Goal: Task Accomplishment & Management: Manage account settings

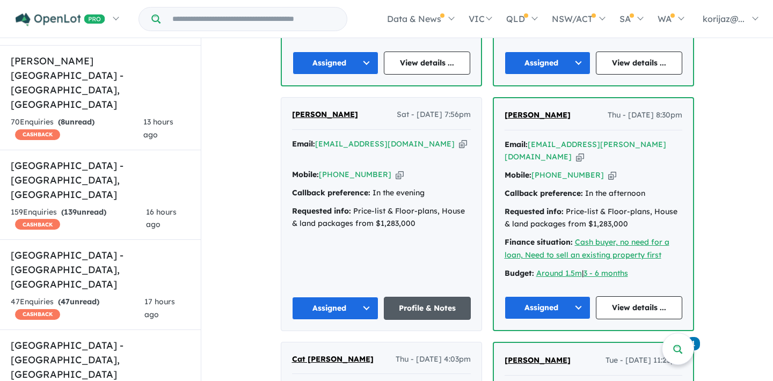
scroll to position [852, 0]
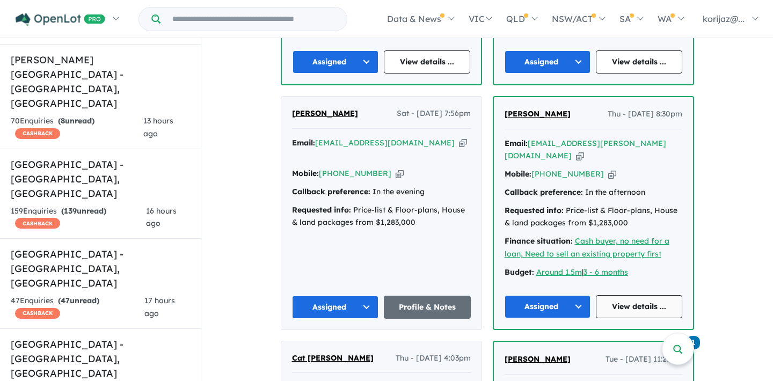
click at [633, 295] on link "View details ..." at bounding box center [639, 306] width 86 height 23
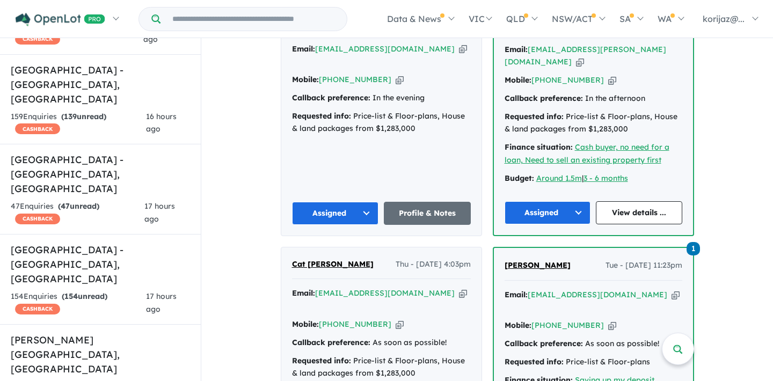
scroll to position [951, 0]
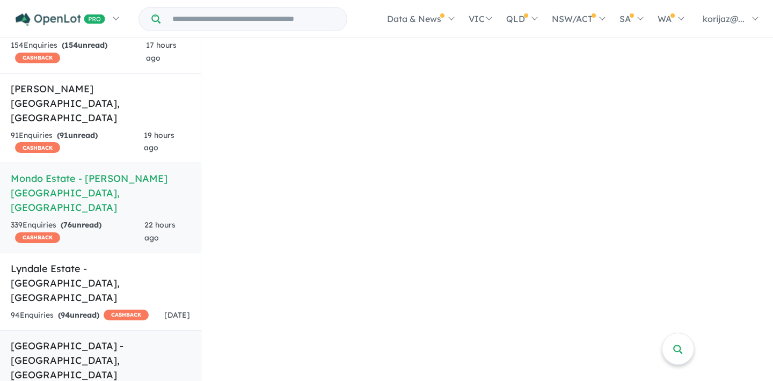
scroll to position [1244, 0]
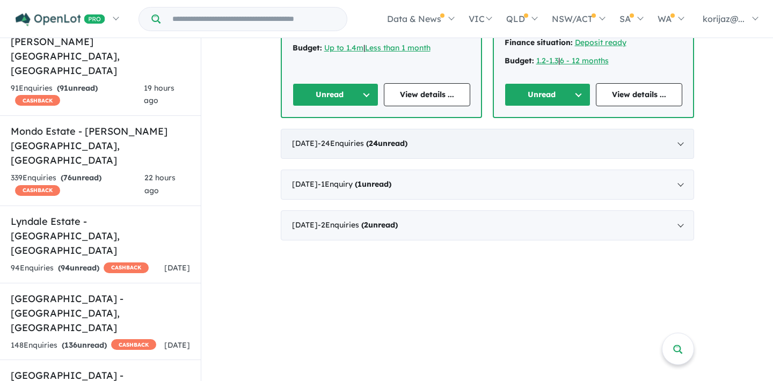
click at [477, 129] on div "August 2025 - 24 Enquir ies ( 24 unread)" at bounding box center [487, 144] width 413 height 30
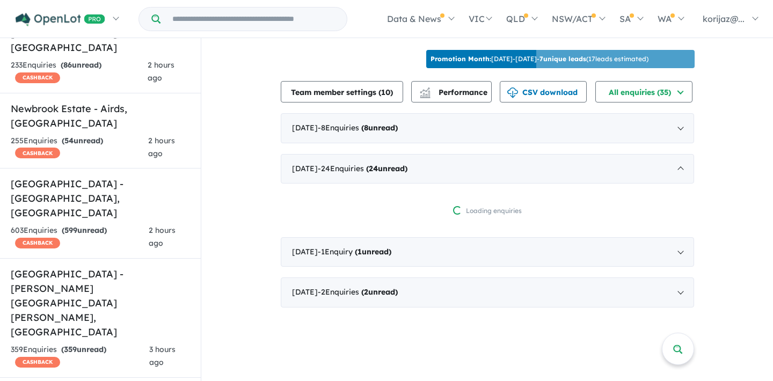
scroll to position [301, 0]
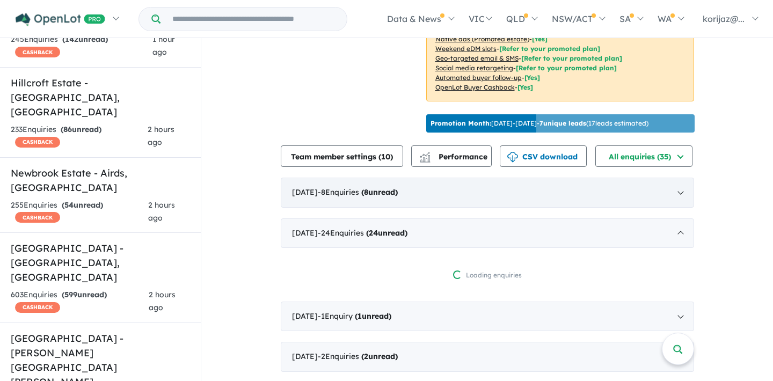
click at [441, 178] on div "September 2025 - 8 Enquir ies ( 8 unread)" at bounding box center [487, 193] width 413 height 30
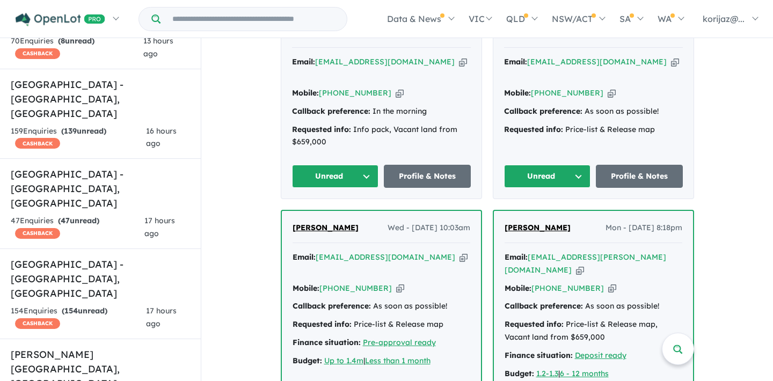
scroll to position [937, 0]
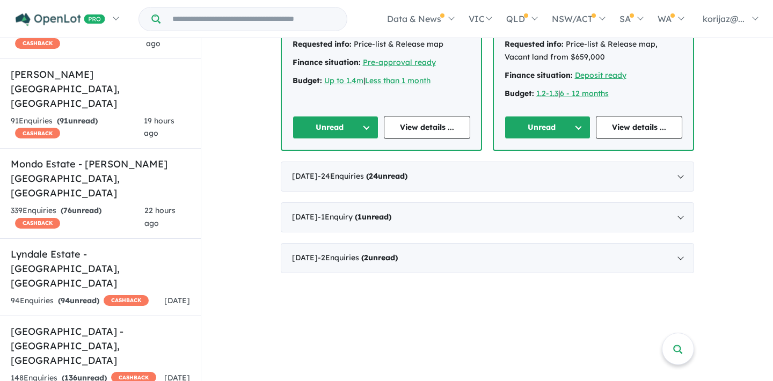
scroll to position [1212, 0]
click at [407, 171] on strong "( 24 unread)" at bounding box center [386, 176] width 41 height 10
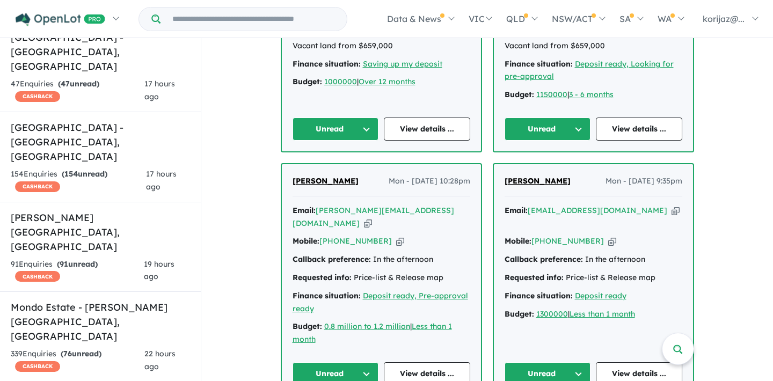
scroll to position [1069, 0]
click at [626, 362] on link "View details ..." at bounding box center [639, 373] width 86 height 23
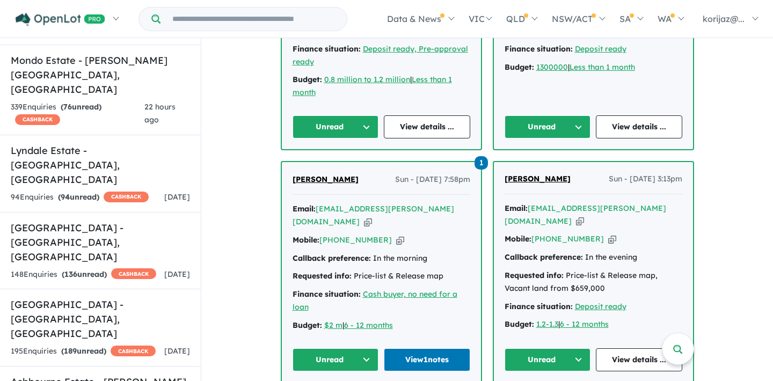
scroll to position [1321, 0]
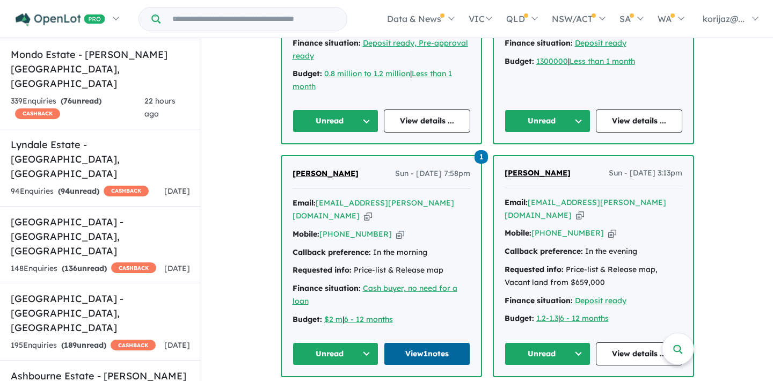
click at [440, 343] on link "View 1 notes" at bounding box center [427, 354] width 86 height 23
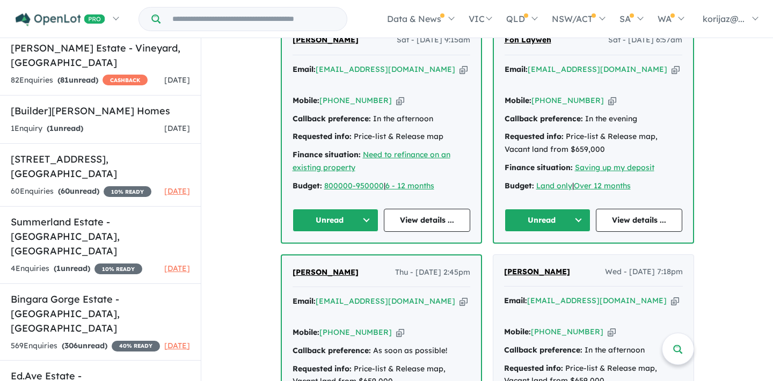
scroll to position [2421, 0]
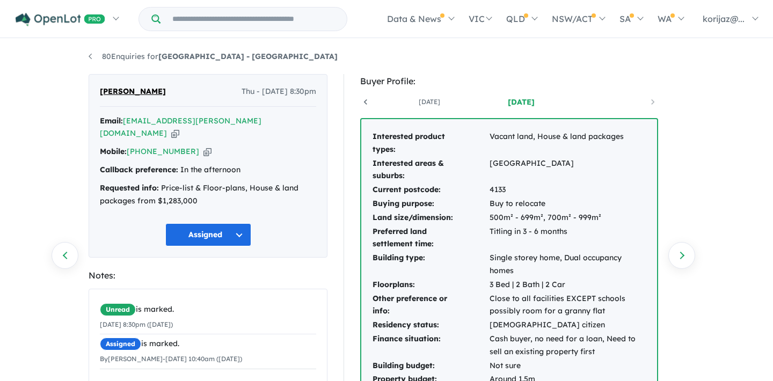
scroll to position [19, 0]
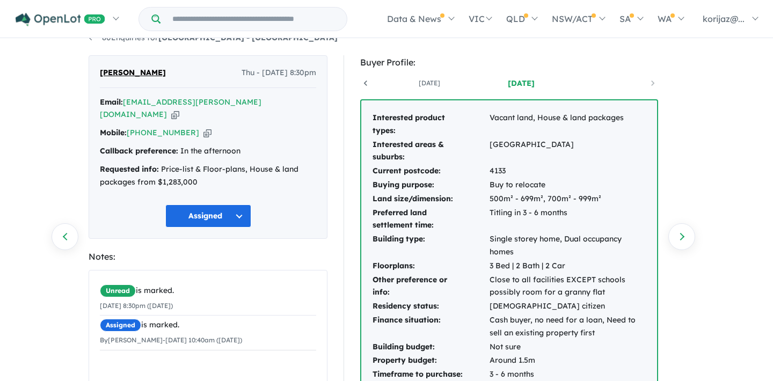
click at [370, 81] on icon at bounding box center [365, 83] width 11 height 11
click at [432, 84] on link "[DATE]" at bounding box center [417, 83] width 91 height 11
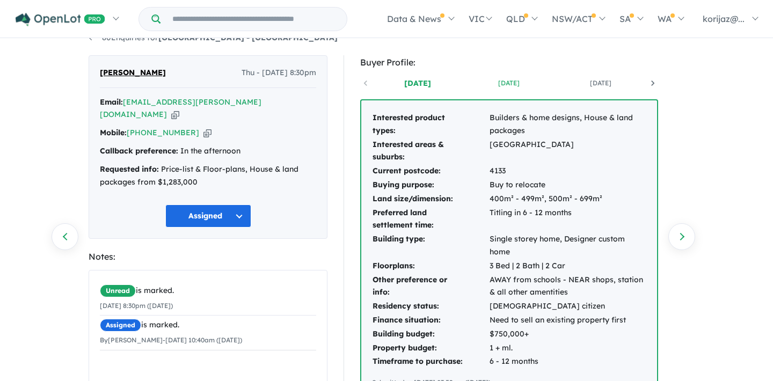
click at [502, 85] on link "[DATE]" at bounding box center [508, 83] width 91 height 11
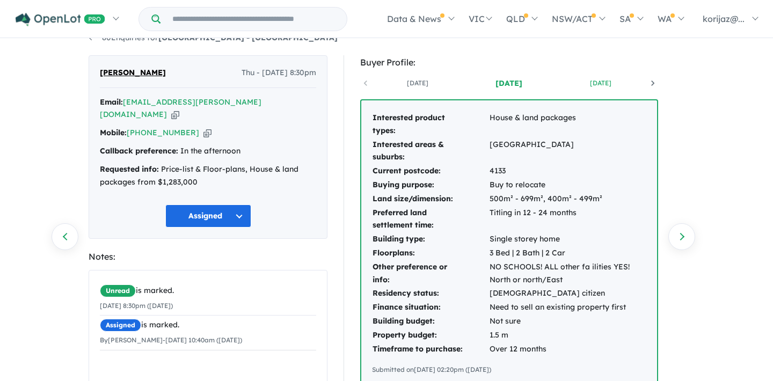
click at [592, 78] on link "2 months ago" at bounding box center [600, 83] width 91 height 11
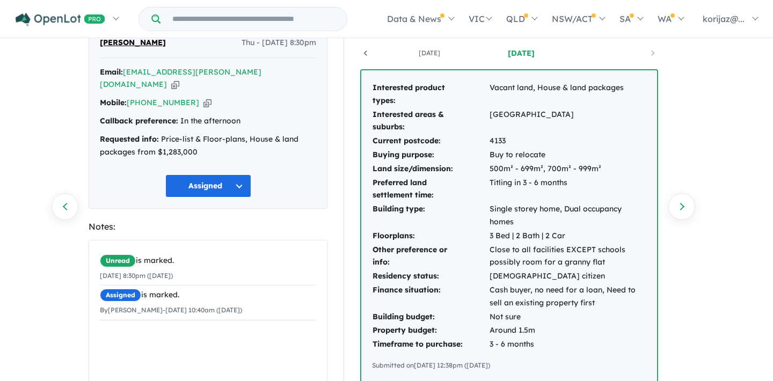
scroll to position [49, 0]
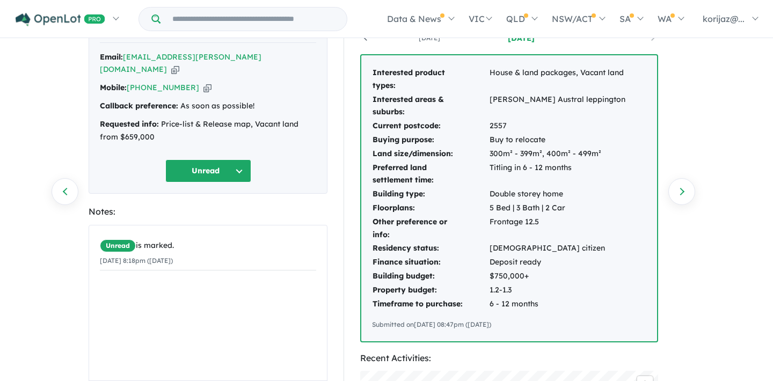
scroll to position [67, 0]
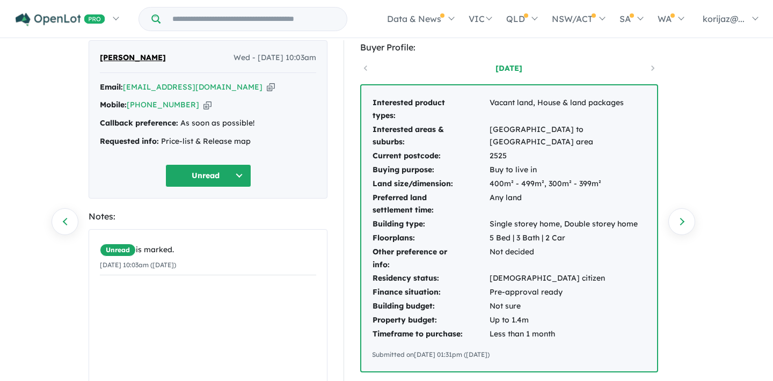
scroll to position [27, 0]
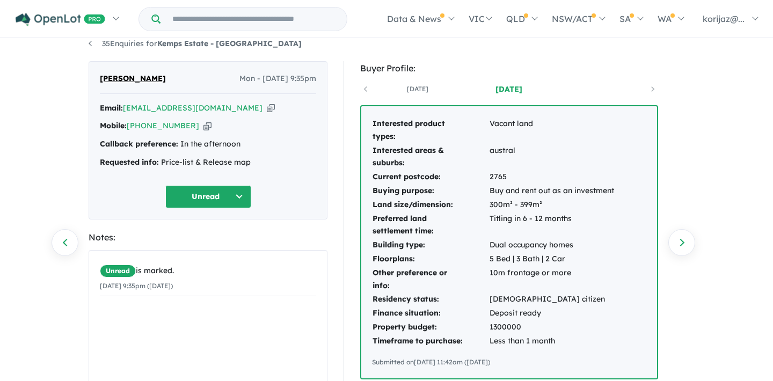
scroll to position [14, 0]
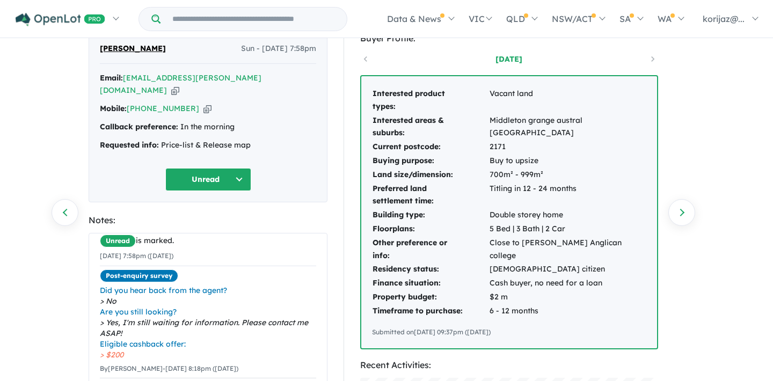
scroll to position [46, 0]
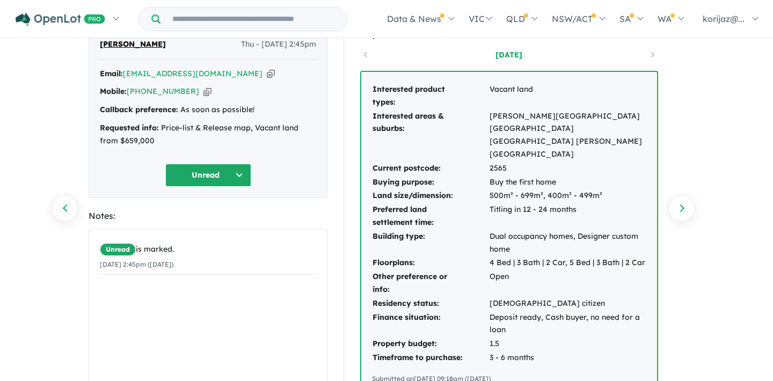
scroll to position [55, 0]
